Goal: Task Accomplishment & Management: Use online tool/utility

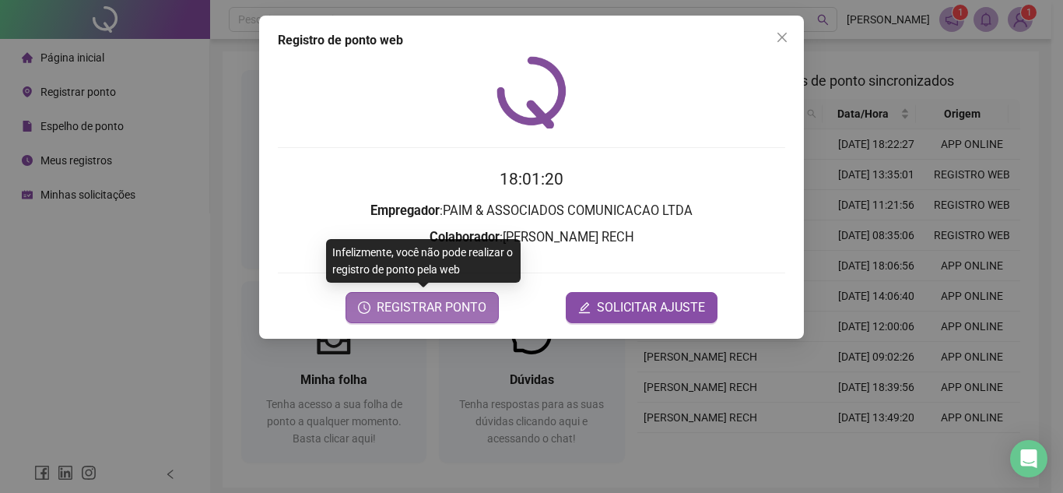
click at [425, 304] on span "REGISTRAR PONTO" at bounding box center [432, 307] width 110 height 19
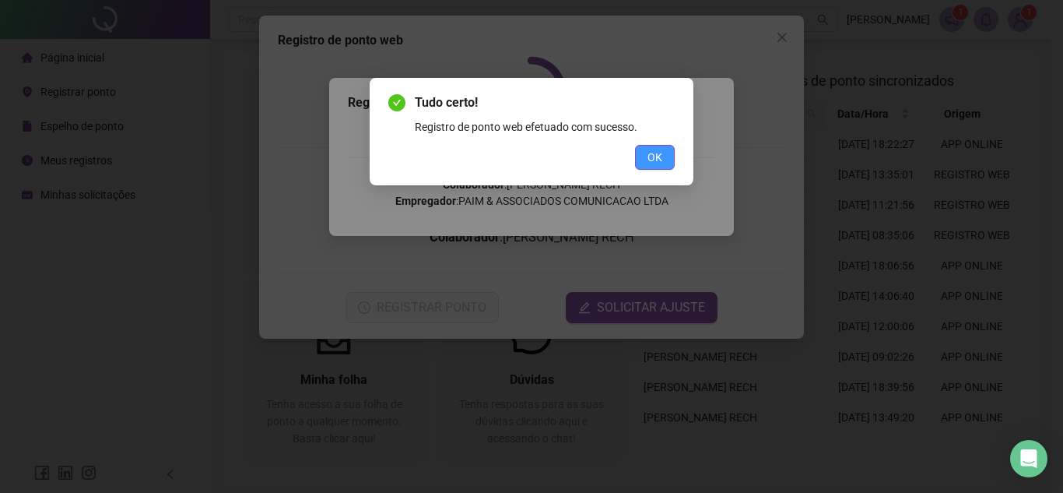
click at [652, 156] on span "OK" at bounding box center [655, 157] width 15 height 17
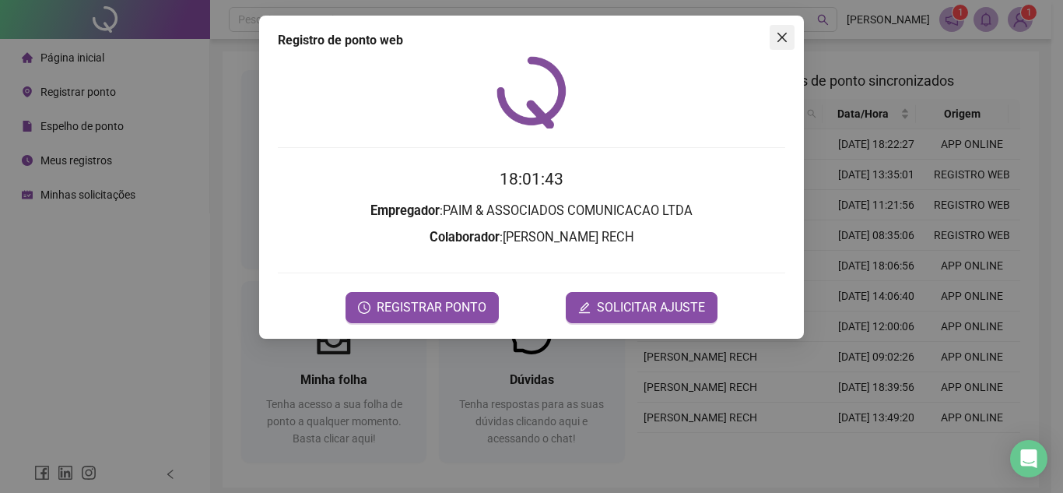
click at [782, 35] on icon "close" at bounding box center [782, 37] width 12 height 12
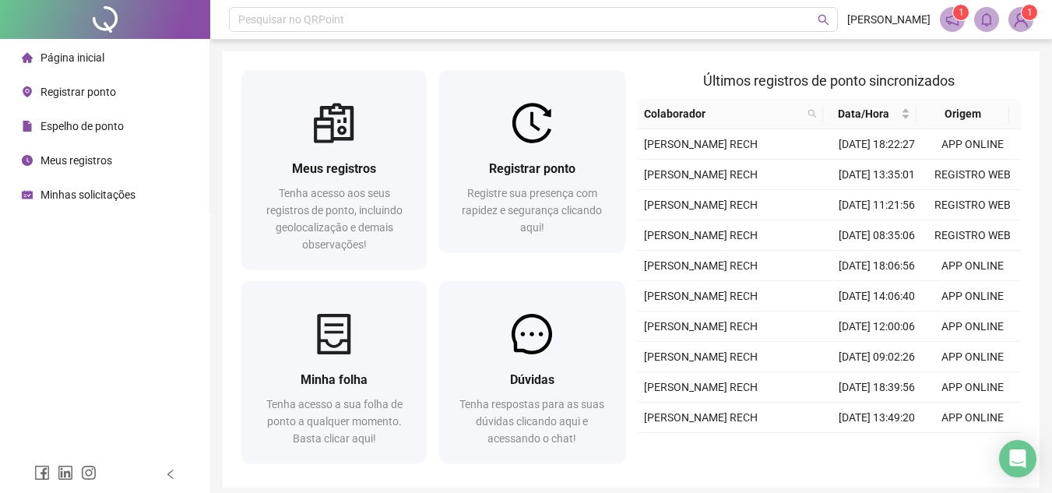
click at [99, 163] on span "Meus registros" at bounding box center [76, 160] width 72 height 12
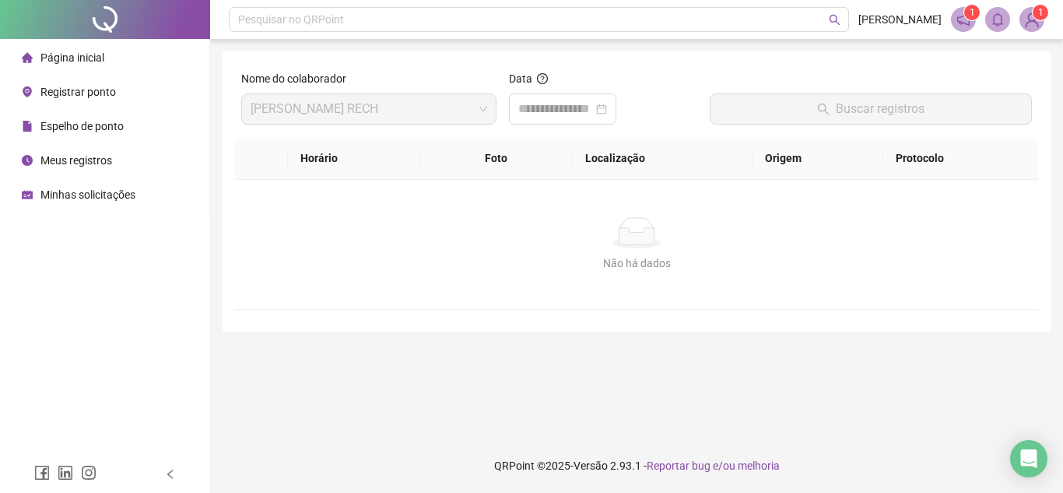
click at [79, 59] on span "Página inicial" at bounding box center [72, 57] width 64 height 12
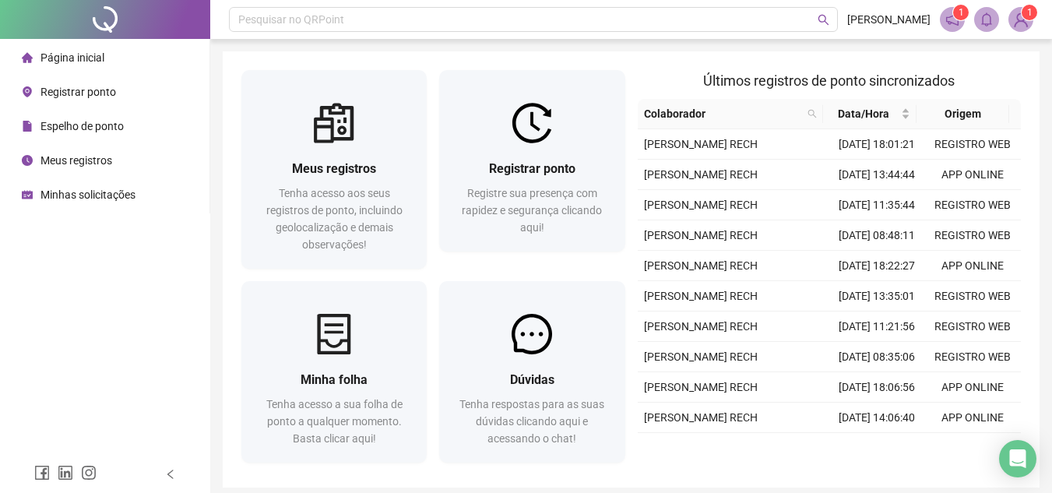
click at [89, 118] on div "Espelho de ponto" at bounding box center [73, 126] width 102 height 31
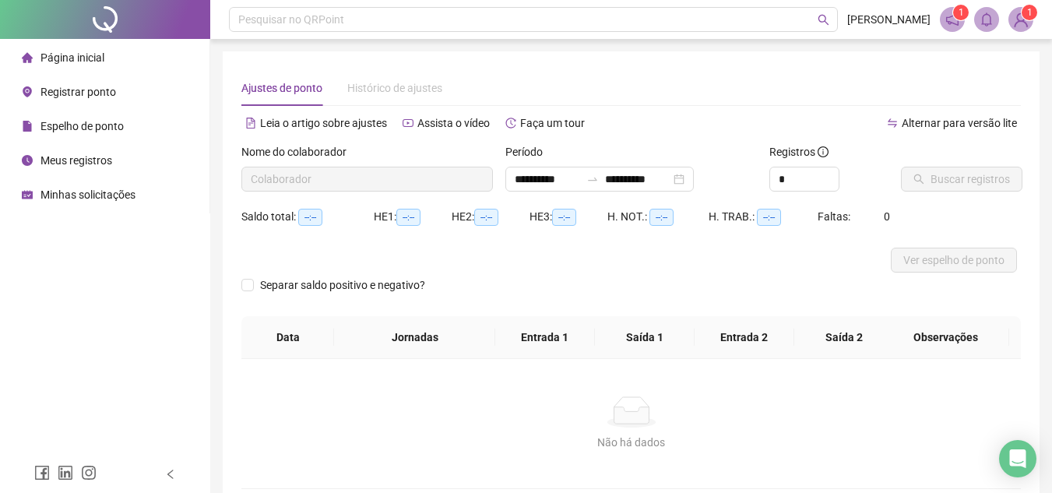
click at [89, 94] on span "Registrar ponto" at bounding box center [78, 92] width 76 height 12
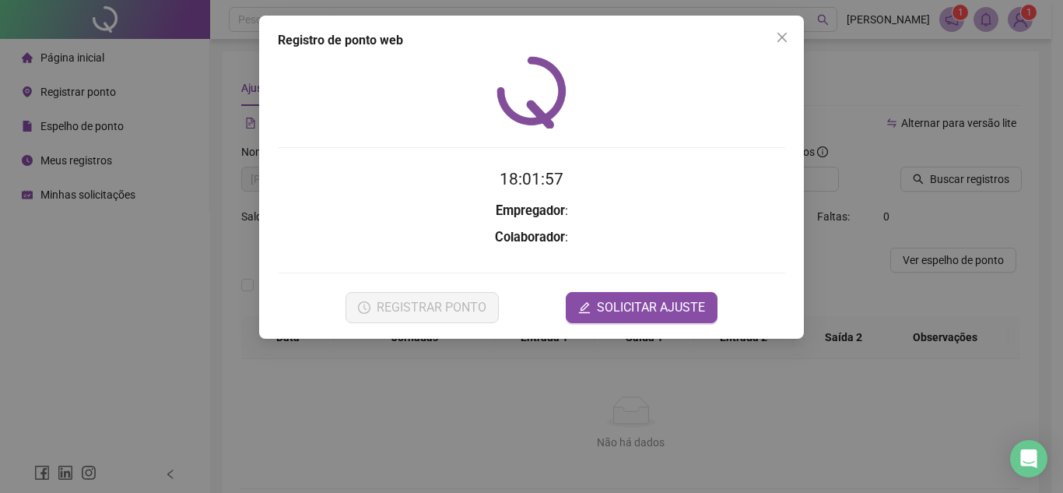
type input "**********"
